Goal: Use online tool/utility: Utilize a website feature to perform a specific function

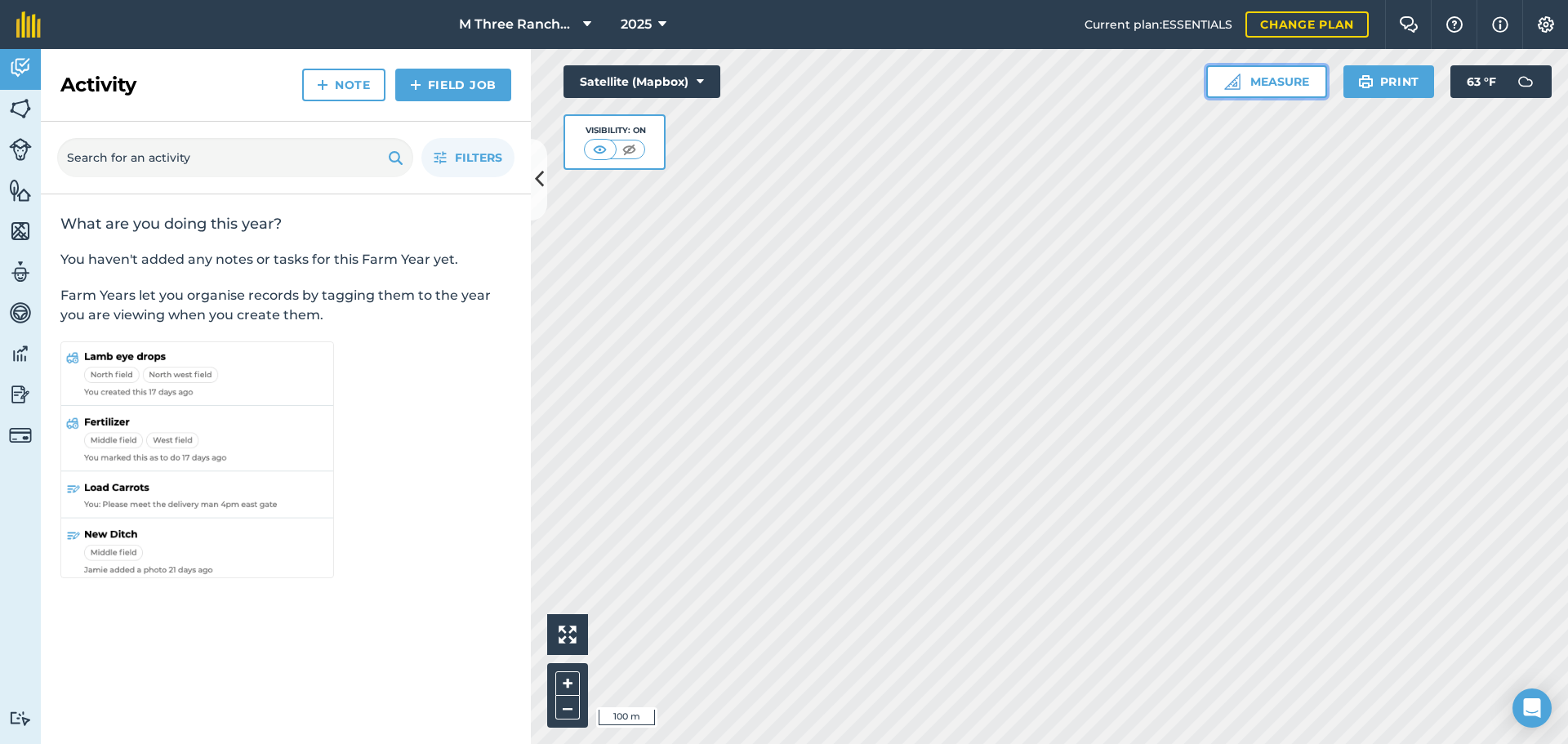
click at [1277, 97] on button "Measure" at bounding box center [1266, 81] width 121 height 33
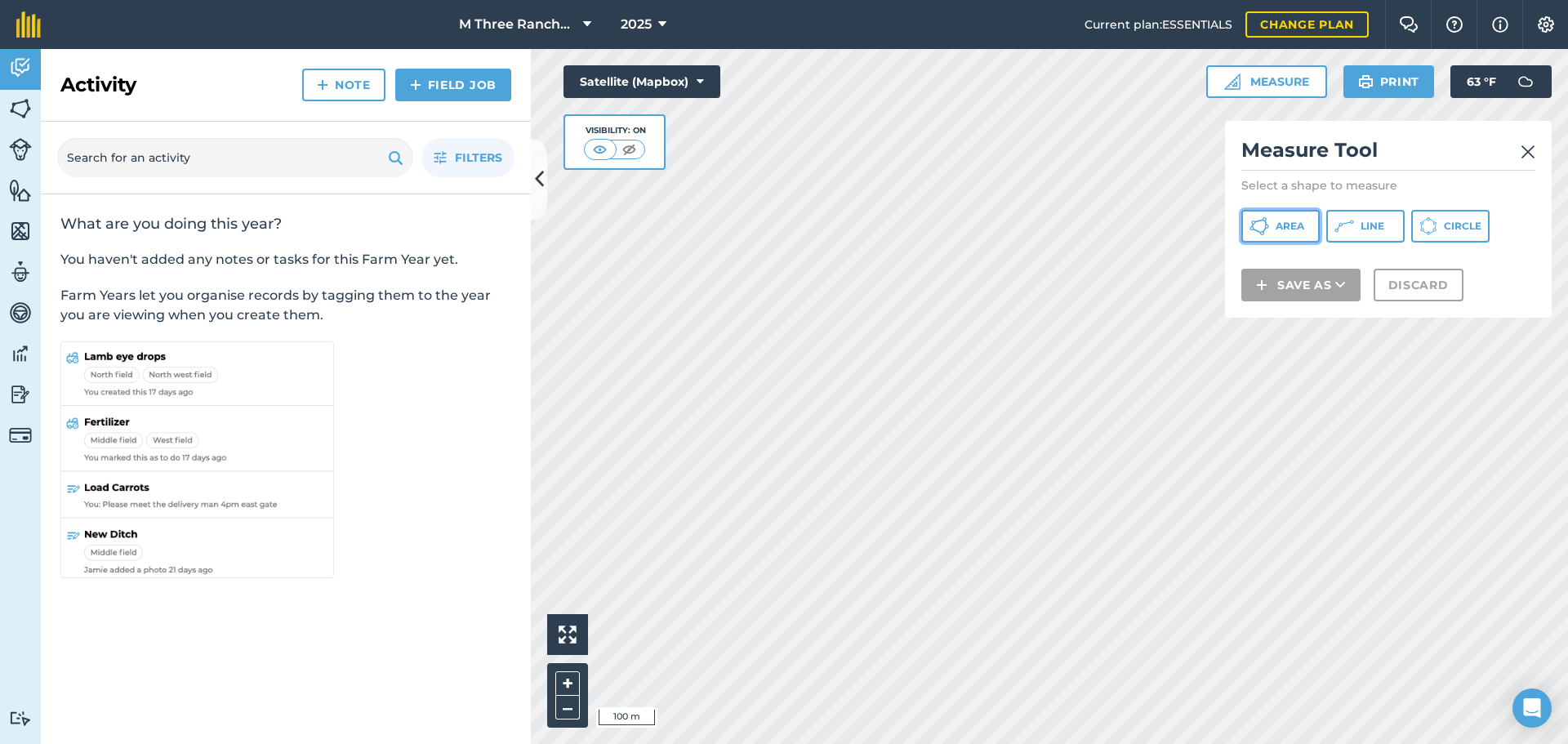
click at [1304, 234] on button "Area" at bounding box center [1280, 226] width 78 height 33
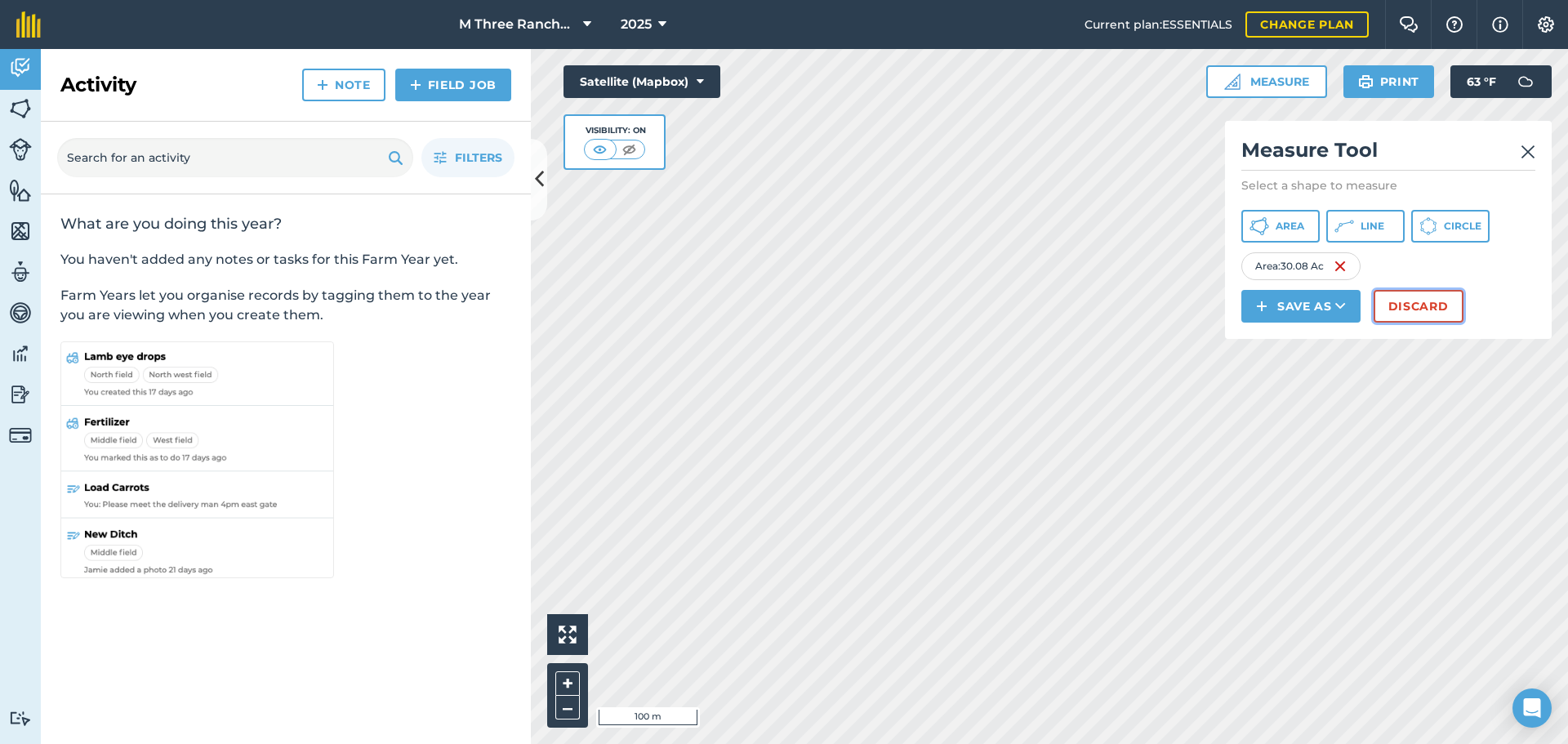
click at [1413, 303] on button "Discard" at bounding box center [1418, 306] width 90 height 33
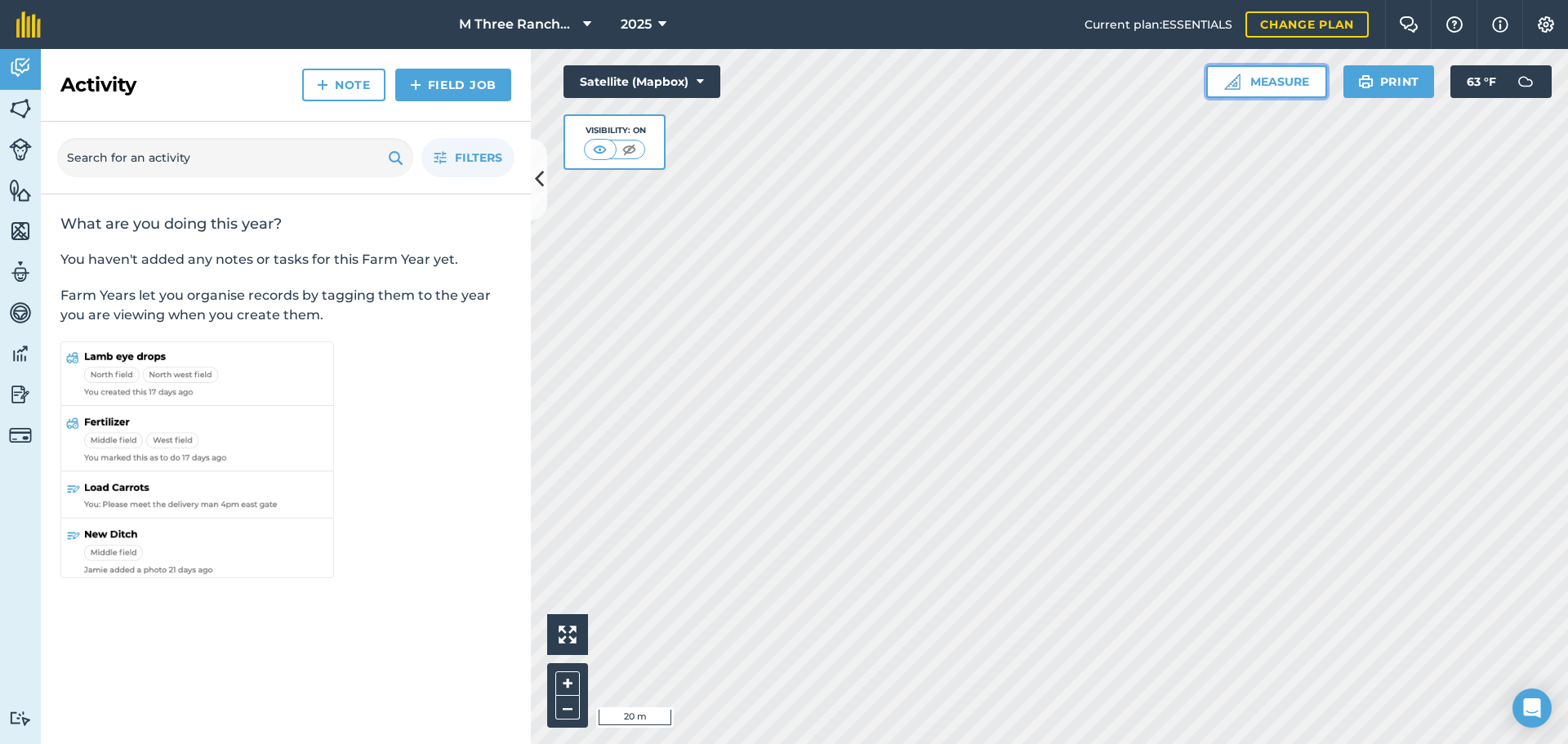
click at [1267, 81] on button "Measure" at bounding box center [1266, 81] width 121 height 33
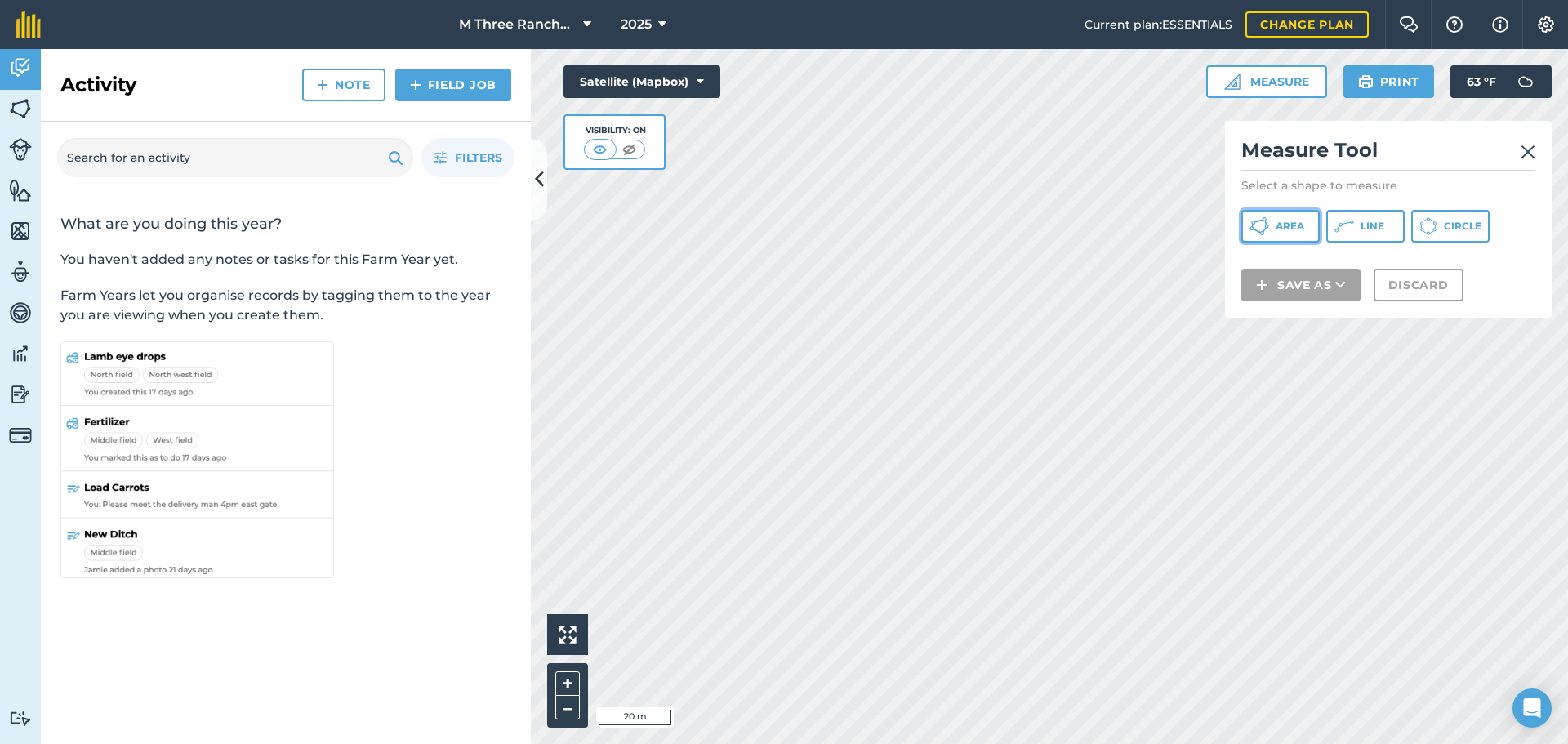
click at [1277, 225] on span "Area" at bounding box center [1289, 225] width 28 height 13
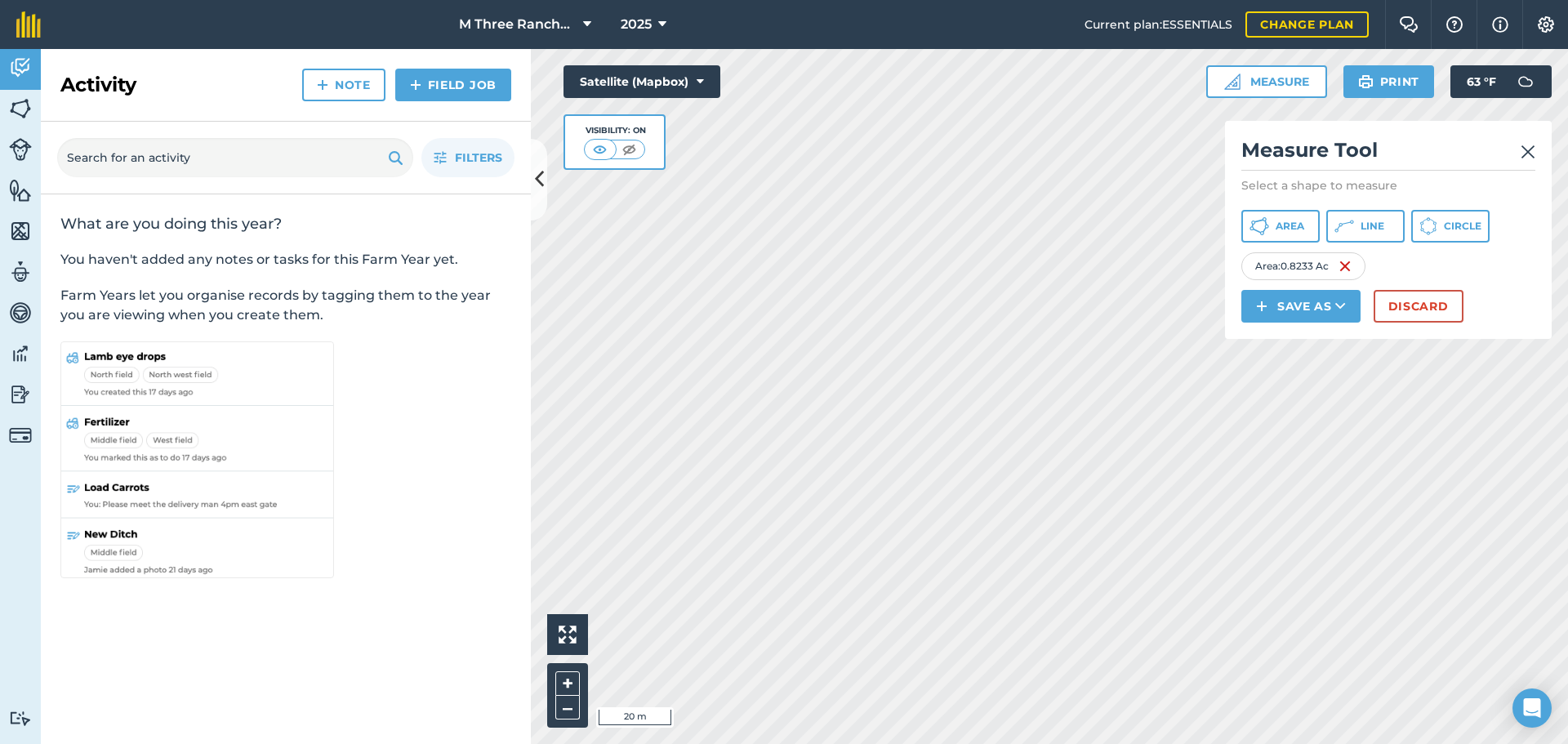
click at [1523, 152] on img at bounding box center [1528, 152] width 15 height 20
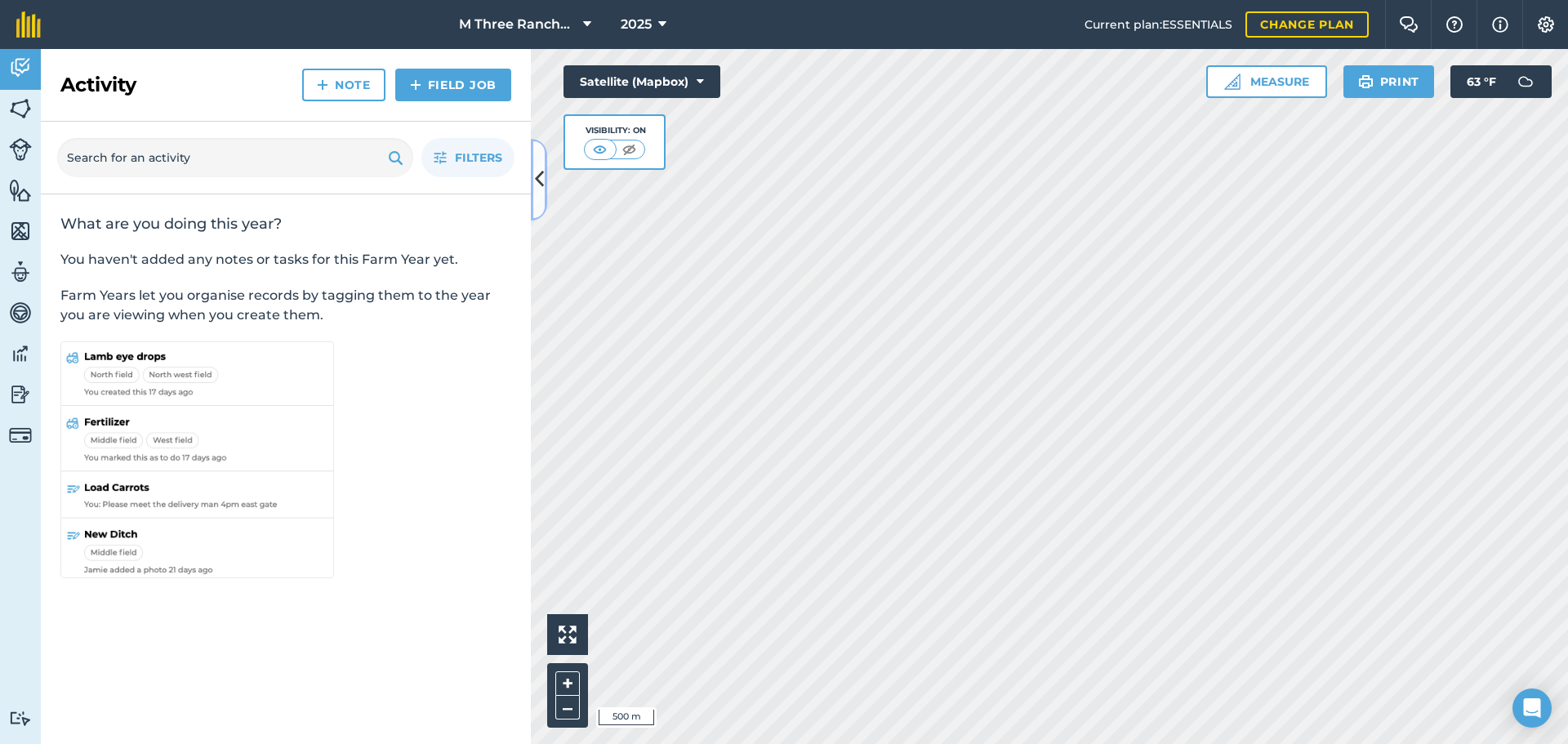
click at [544, 178] on button at bounding box center [538, 179] width 16 height 81
